Goal: Information Seeking & Learning: Check status

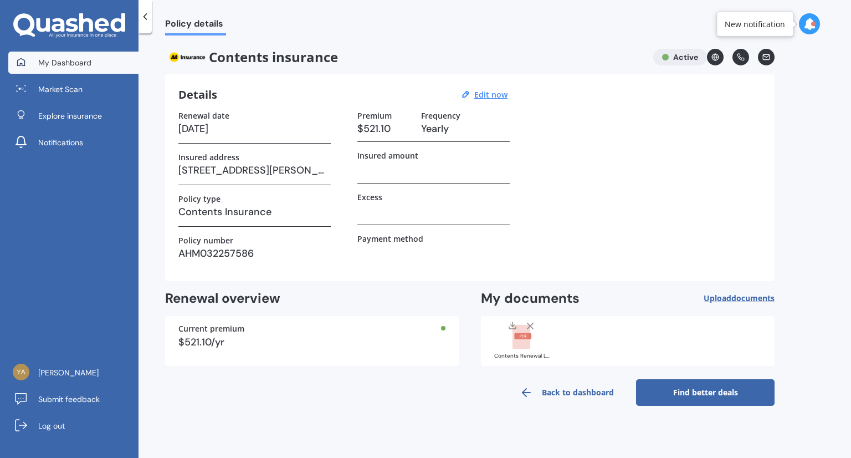
click at [89, 64] on span "My Dashboard" at bounding box center [64, 62] width 53 height 11
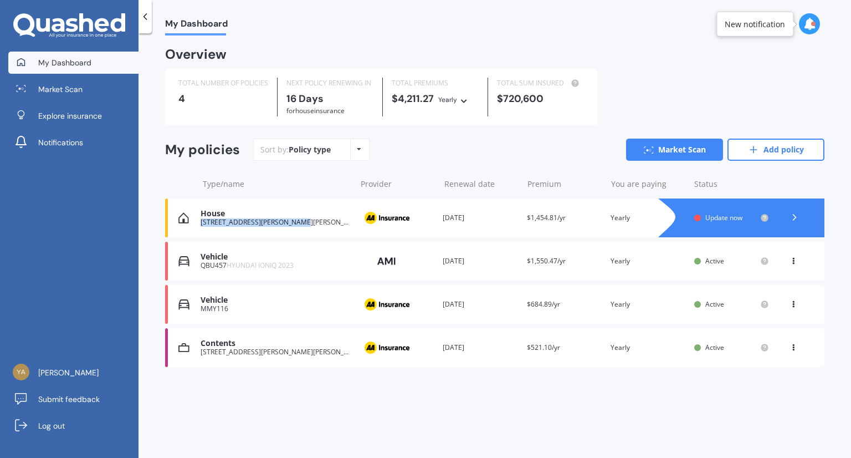
click at [288, 218] on div "House [STREET_ADDRESS][PERSON_NAME][PERSON_NAME]" at bounding box center [276, 217] width 150 height 17
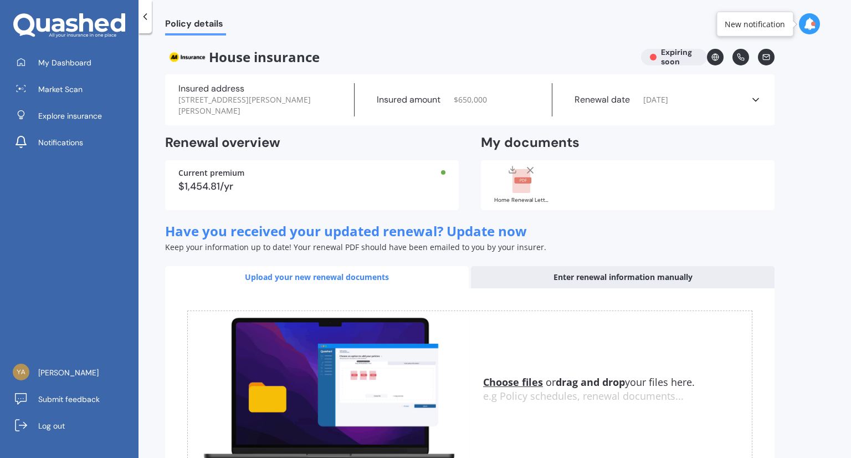
click at [752, 94] on icon at bounding box center [755, 99] width 11 height 11
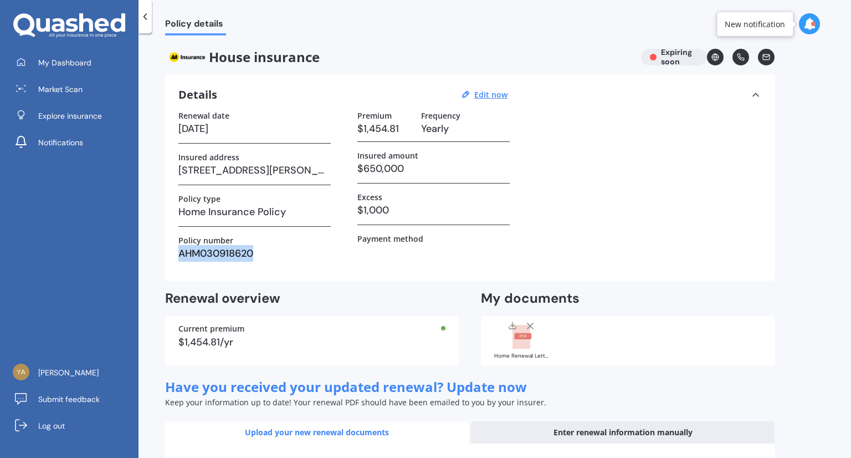
drag, startPoint x: 255, startPoint y: 252, endPoint x: 173, endPoint y: 253, distance: 82.0
click at [167, 249] on div "Details Edit now Renewal date [DATE] Insured address [STREET_ADDRESS][PERSON_NA…" at bounding box center [470, 177] width 610 height 207
copy h3 "AHM030918620"
click at [140, 11] on icon at bounding box center [145, 16] width 11 height 11
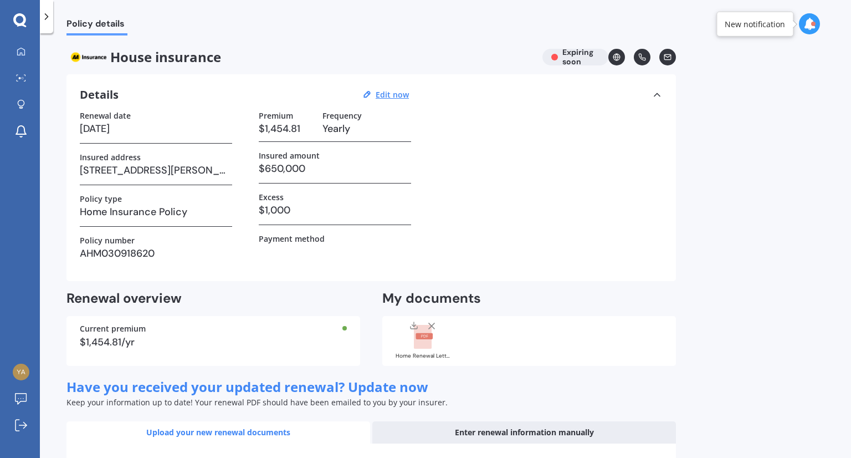
click at [48, 14] on icon at bounding box center [46, 16] width 11 height 11
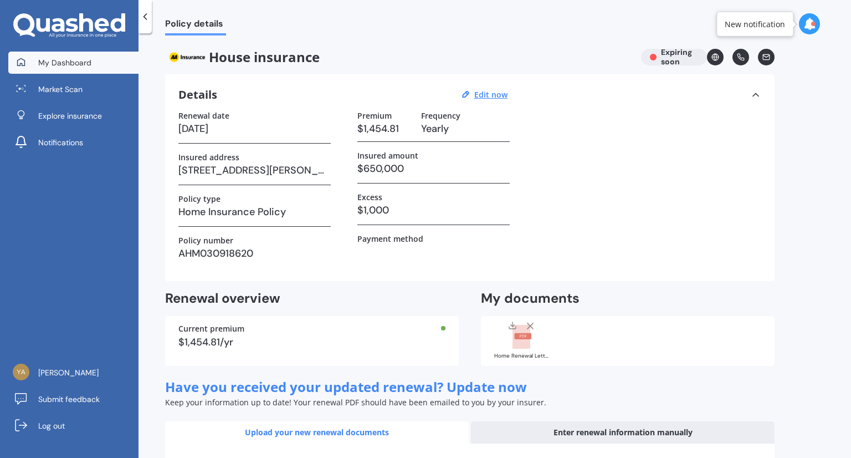
click at [94, 60] on link "My Dashboard" at bounding box center [73, 63] width 130 height 22
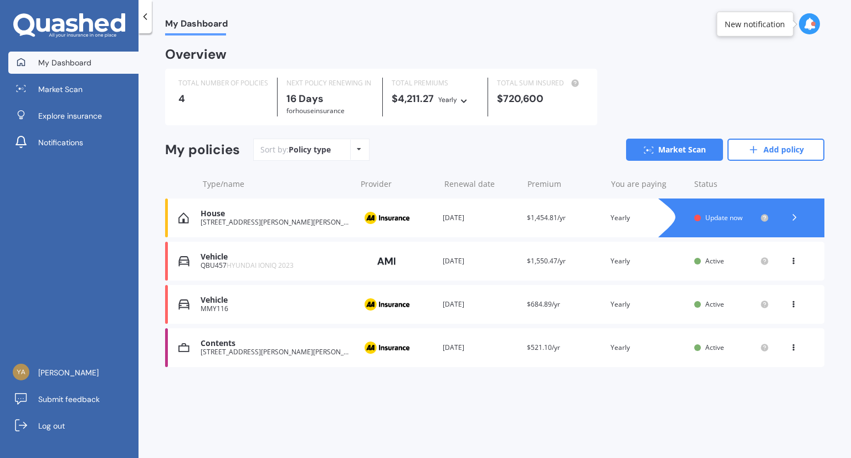
click at [669, 351] on div "You are paying Yearly" at bounding box center [648, 347] width 75 height 11
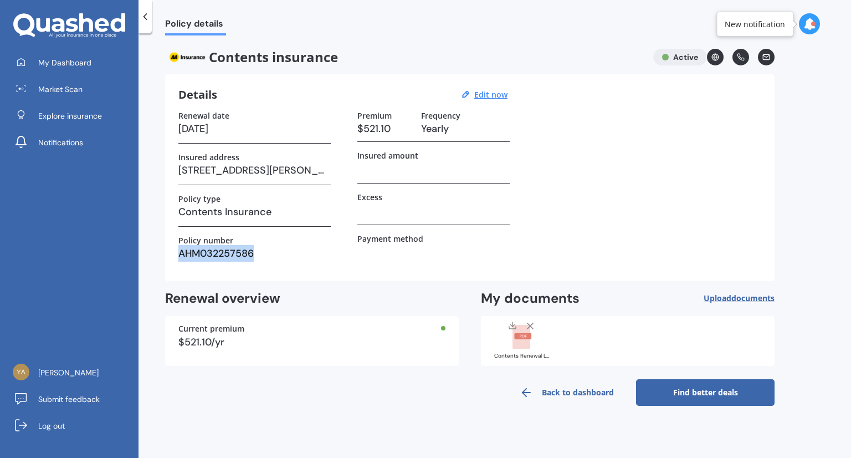
drag, startPoint x: 254, startPoint y: 252, endPoint x: 180, endPoint y: 252, distance: 74.8
click at [180, 252] on h3 "AHM032257586" at bounding box center [254, 253] width 152 height 17
copy h3 "AHM032257586"
click at [561, 391] on link "Back to dashboard" at bounding box center [567, 392] width 139 height 27
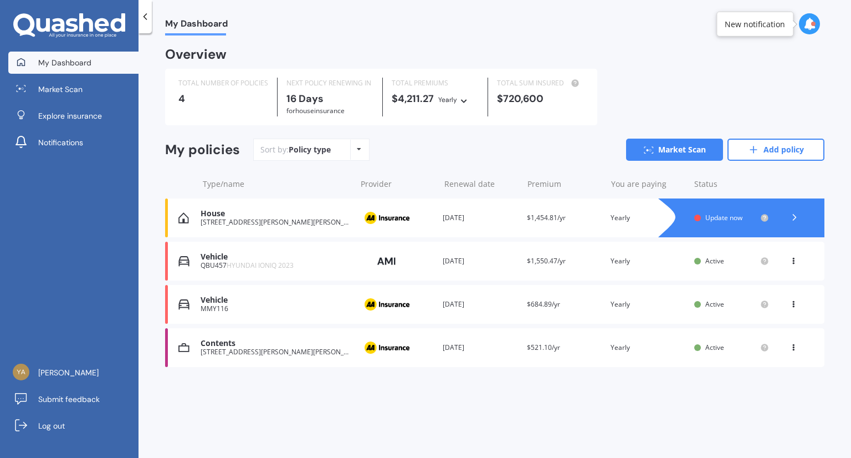
click at [505, 315] on div "Vehicle MMY116 Provider Renewal date [DATE] Premium $684.89/yr You are paying Y…" at bounding box center [494, 304] width 659 height 39
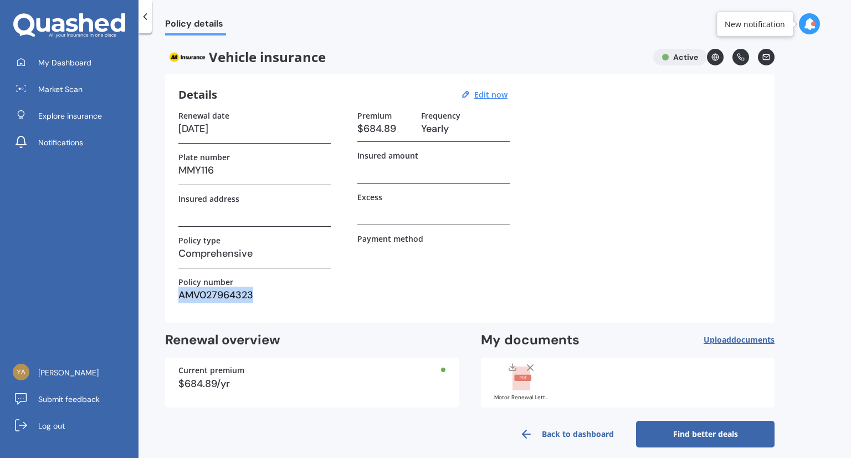
drag, startPoint x: 259, startPoint y: 294, endPoint x: 178, endPoint y: 298, distance: 81.0
click at [178, 298] on h3 "AMV027964323" at bounding box center [254, 294] width 152 height 17
copy h3 "AMV027964323"
drag, startPoint x: 498, startPoint y: 277, endPoint x: 496, endPoint y: 286, distance: 9.5
click at [495, 277] on div "Premium $684.89 Frequency Yearly Insured amount Excess Payment method" at bounding box center [433, 210] width 152 height 198
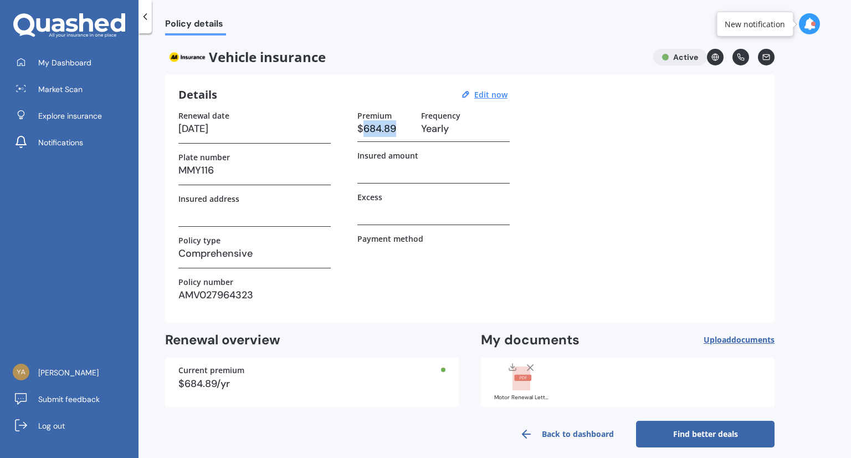
drag, startPoint x: 396, startPoint y: 127, endPoint x: 361, endPoint y: 127, distance: 34.4
click at [361, 127] on h3 "$684.89" at bounding box center [384, 128] width 55 height 17
copy h3 "684.89"
